Goal: Task Accomplishment & Management: Use online tool/utility

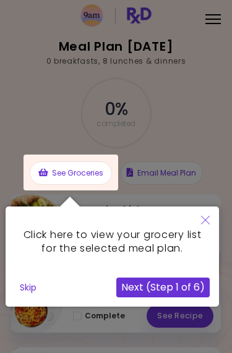
click at [206, 221] on icon "Close" at bounding box center [205, 220] width 9 height 9
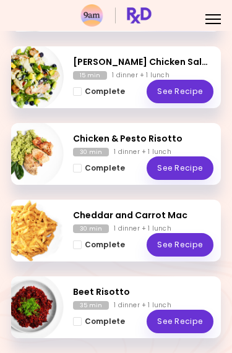
scroll to position [389, 0]
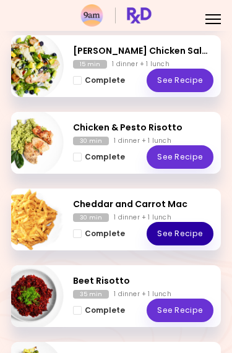
click at [194, 229] on link "See Recipe" at bounding box center [180, 234] width 67 height 24
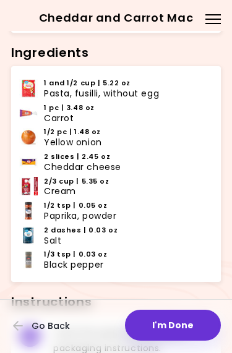
scroll to position [348, 0]
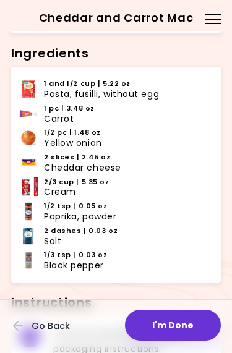
click at [200, 320] on button "I'm Done" at bounding box center [173, 325] width 96 height 31
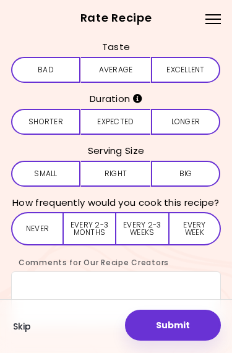
click at [125, 76] on button "Average" at bounding box center [115, 70] width 69 height 26
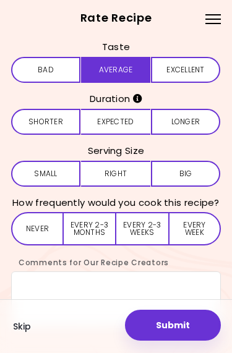
click at [119, 126] on button "Expected" at bounding box center [115, 122] width 69 height 26
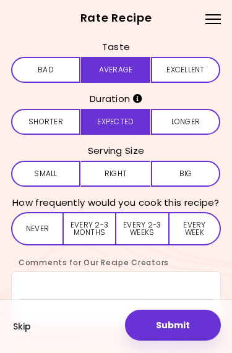
click at [119, 178] on button "Right" at bounding box center [115, 174] width 69 height 26
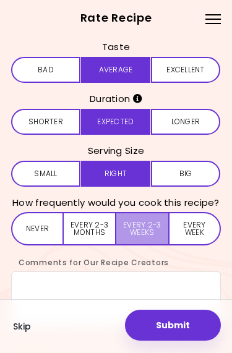
click at [152, 236] on button "Every 2-3 weeks" at bounding box center [142, 228] width 52 height 33
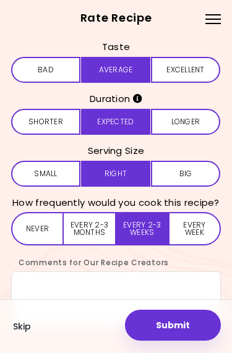
click at [194, 328] on button "Submit" at bounding box center [173, 325] width 96 height 31
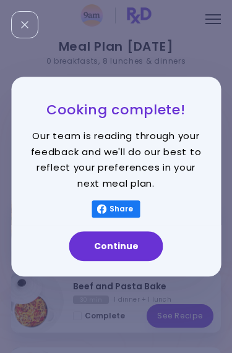
click at [147, 245] on button "Continue" at bounding box center [116, 246] width 94 height 30
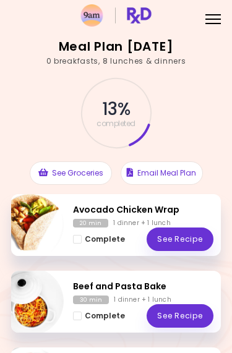
click at [179, 315] on link "See Recipe" at bounding box center [180, 316] width 67 height 24
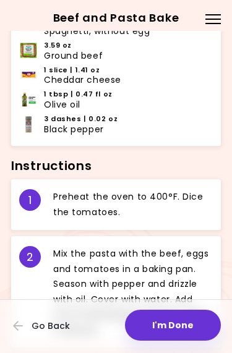
scroll to position [459, 0]
